Goal: Communication & Community: Answer question/provide support

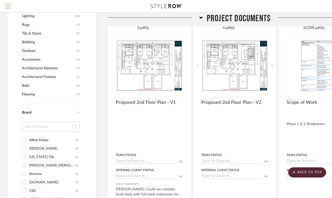
scroll to position [338, 0]
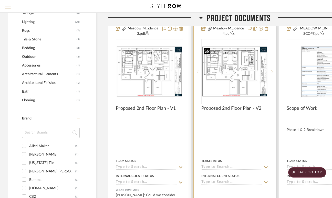
click at [249, 63] on img "0" at bounding box center [235, 71] width 66 height 51
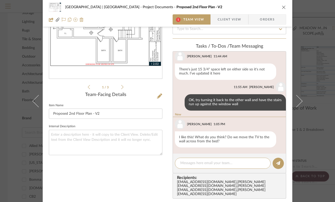
scroll to position [0, 0]
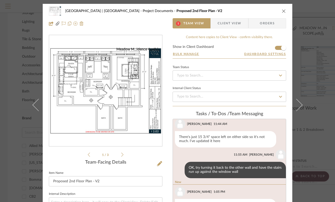
click at [99, 93] on img "0" at bounding box center [105, 91] width 113 height 88
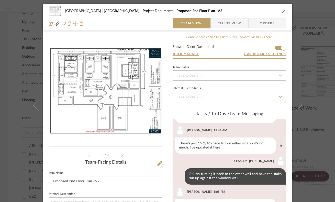
scroll to position [74, 0]
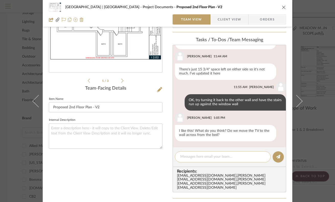
click at [224, 156] on textarea at bounding box center [222, 156] width 85 height 5
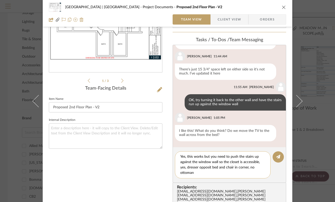
scroll to position [0, 0]
click at [197, 167] on textarea "Yes, this works but you need to push the stairs up against the window wall so t…" at bounding box center [222, 164] width 85 height 21
click at [203, 174] on textarea "Yes, this works but you need to push the stairs up against the window wall so t…" at bounding box center [222, 164] width 85 height 21
click at [214, 168] on textarea "Yes, this works but you need to push the stairs up against the window wall so t…" at bounding box center [222, 164] width 85 height 21
click at [205, 175] on textarea "Yes, this works but you need to push the stairs up against the window wall so t…" at bounding box center [222, 164] width 85 height 21
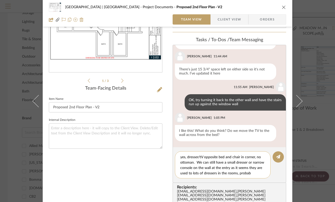
scroll to position [16, 0]
type textarea "Yes, this works but you need to push the stairs up against the window wall so t…"
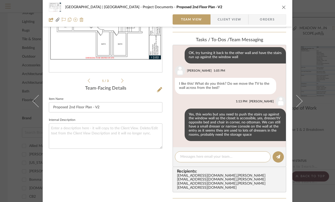
scroll to position [165, 0]
click at [283, 8] on icon "close" at bounding box center [284, 7] width 4 height 4
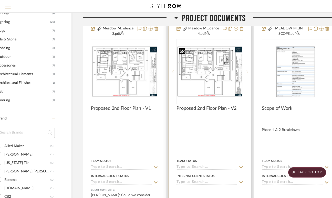
scroll to position [338, 37]
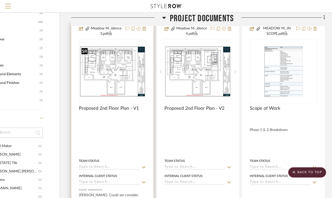
click at [125, 79] on img "0" at bounding box center [112, 71] width 66 height 51
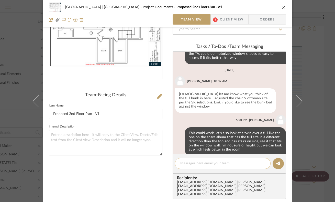
scroll to position [80, 0]
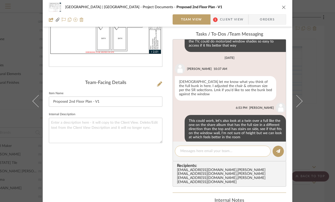
click at [216, 149] on textarea at bounding box center [222, 150] width 85 height 5
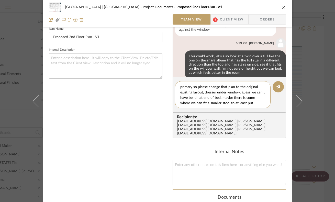
scroll to position [10, 0]
type textarea "Also, just got word they want to keep King size in primary so please change tha…"
click at [276, 85] on icon at bounding box center [278, 86] width 4 height 4
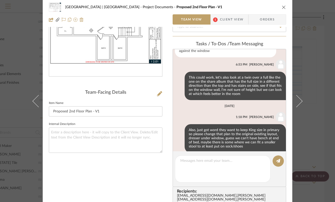
scroll to position [0, 0]
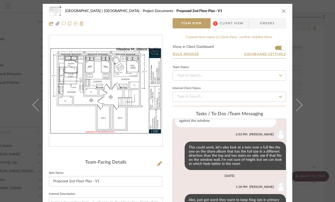
click at [283, 10] on icon "close" at bounding box center [284, 11] width 4 height 4
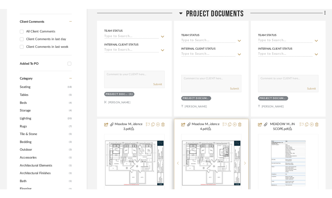
scroll to position [270, 0]
